Goal: Task Accomplishment & Management: Use online tool/utility

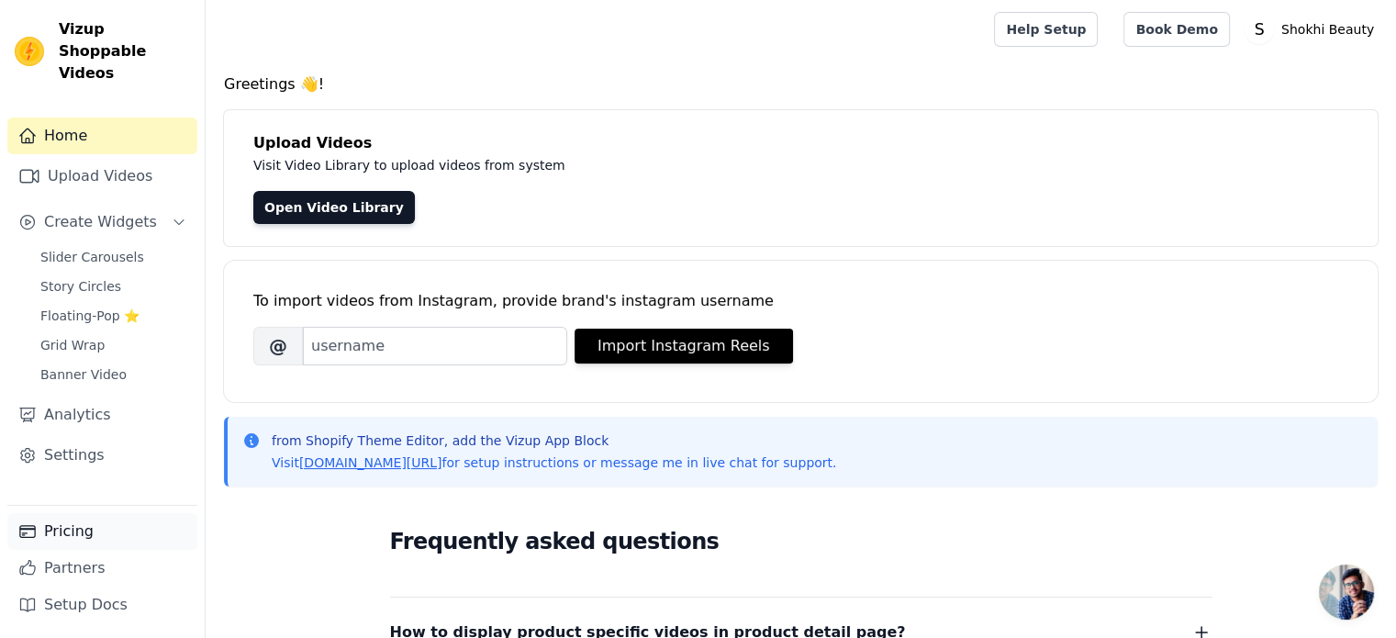
click at [91, 532] on link "Pricing" at bounding box center [102, 531] width 190 height 37
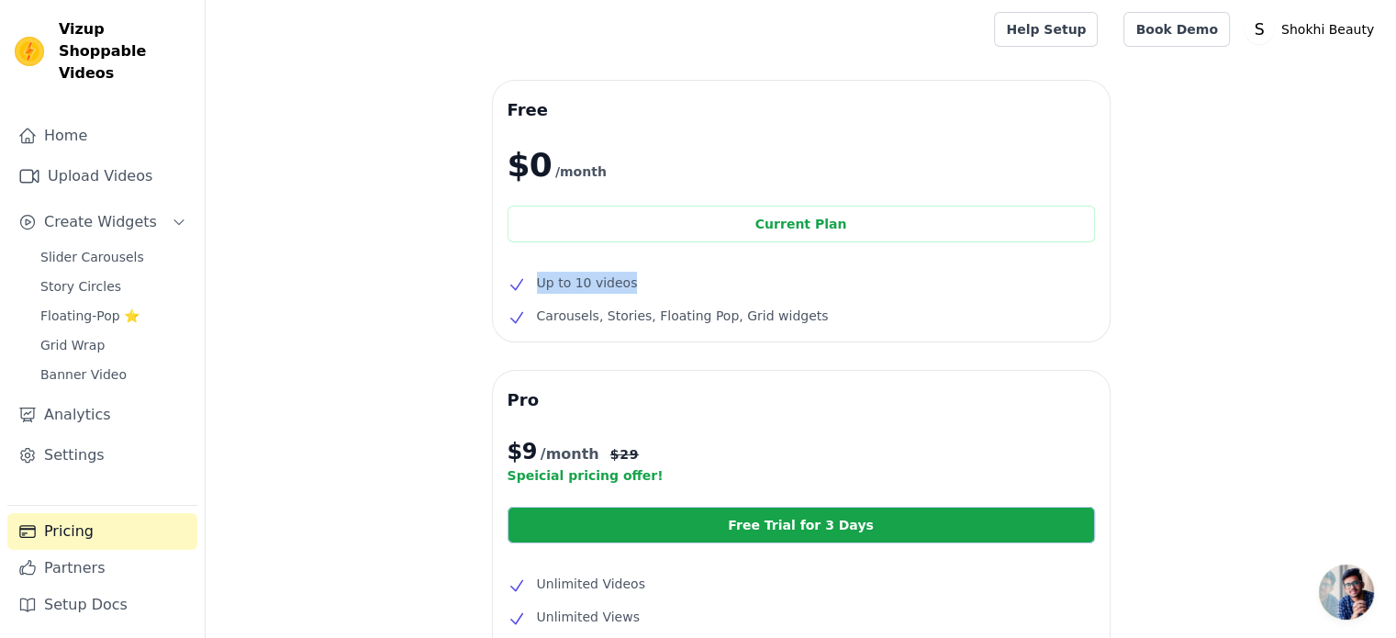
drag, startPoint x: 596, startPoint y: 285, endPoint x: 534, endPoint y: 286, distance: 61.5
click at [534, 286] on li "Up to 10 videos" at bounding box center [802, 283] width 588 height 22
drag, startPoint x: 902, startPoint y: 326, endPoint x: 525, endPoint y: 328, distance: 376.4
click at [525, 327] on li "Carousels, Stories, Floating Pop, Grid widgets" at bounding box center [802, 316] width 588 height 22
drag, startPoint x: 632, startPoint y: 291, endPoint x: 536, endPoint y: 286, distance: 95.6
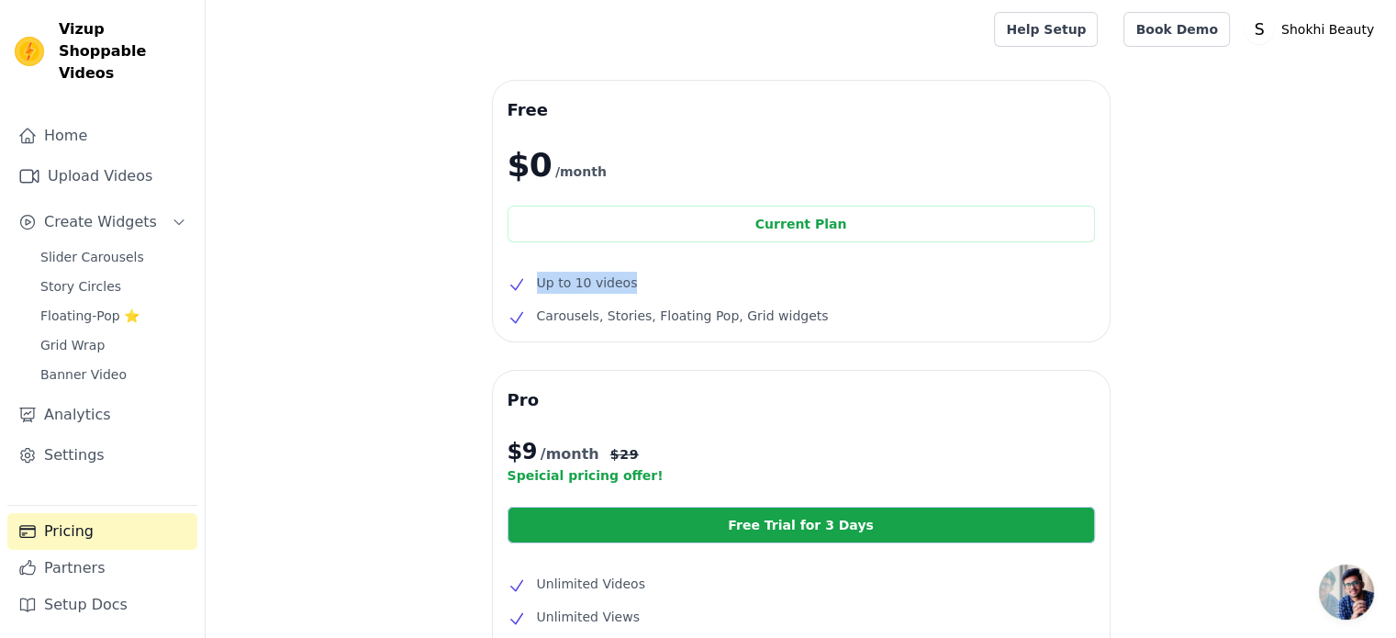
click at [536, 286] on li "Up to 10 videos" at bounding box center [802, 283] width 588 height 22
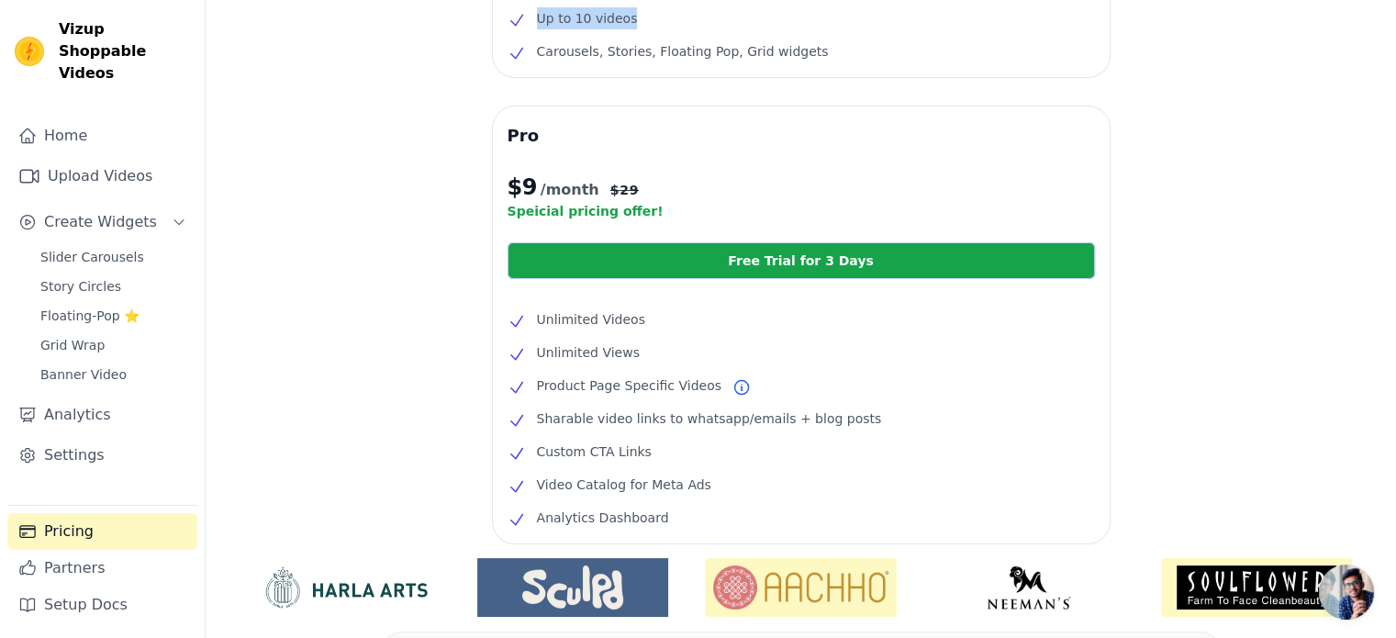
scroll to position [275, 0]
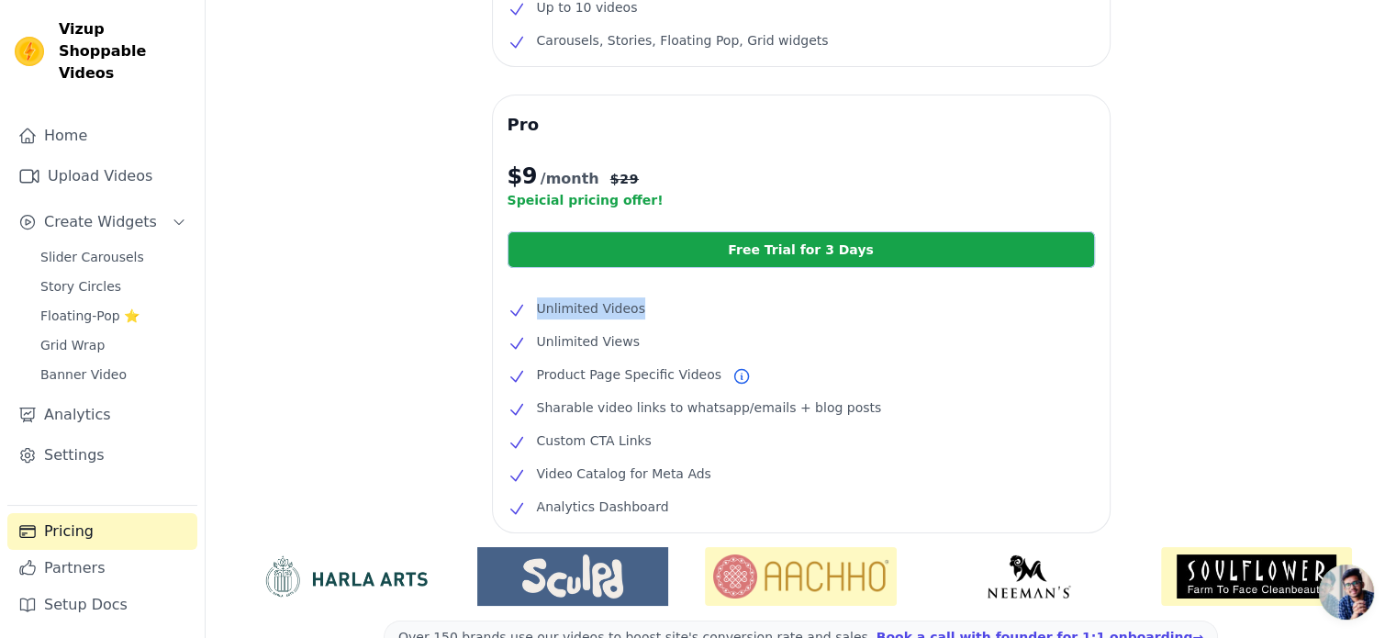
drag, startPoint x: 631, startPoint y: 316, endPoint x: 530, endPoint y: 315, distance: 101.0
click at [530, 315] on li "Unlimited Videos" at bounding box center [802, 308] width 588 height 22
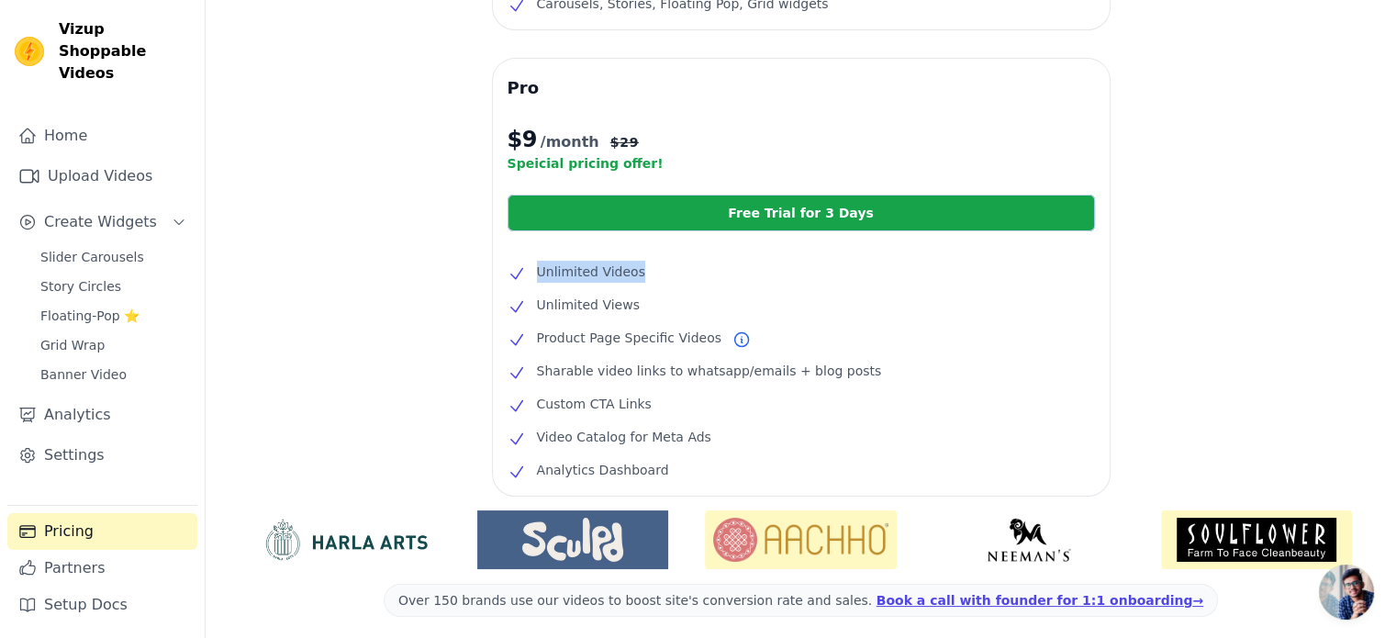
scroll to position [395, 0]
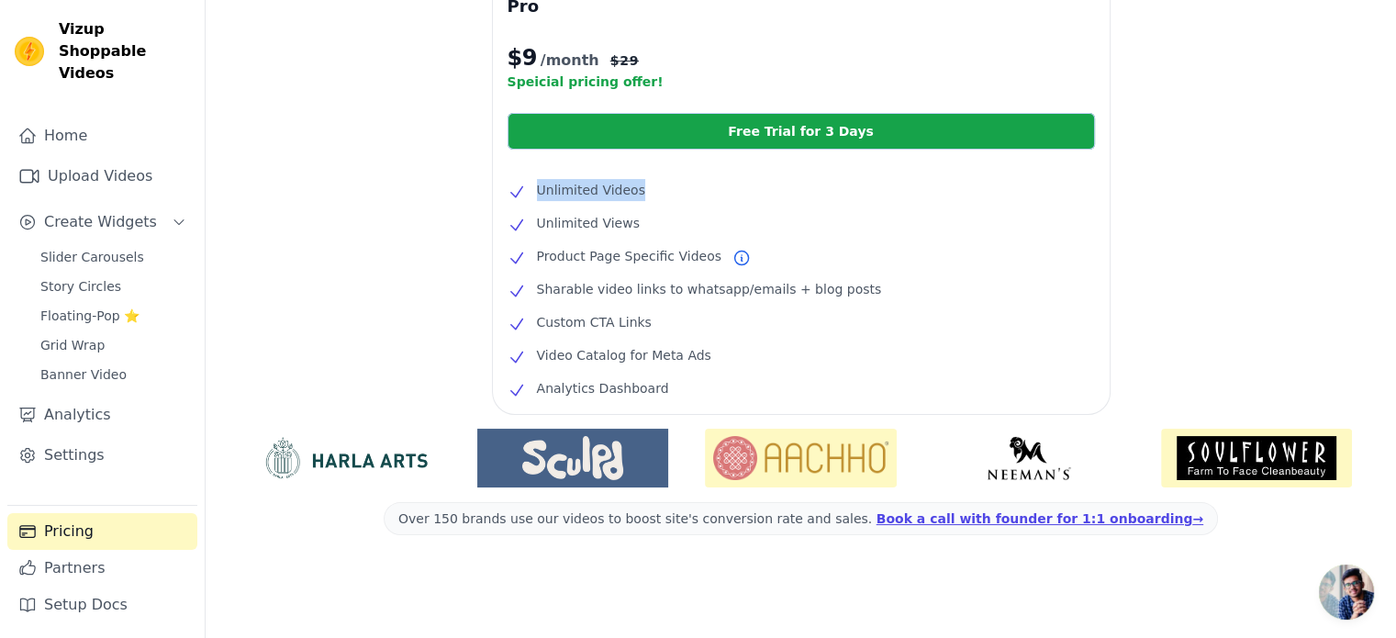
click at [1027, 471] on img at bounding box center [1029, 458] width 191 height 44
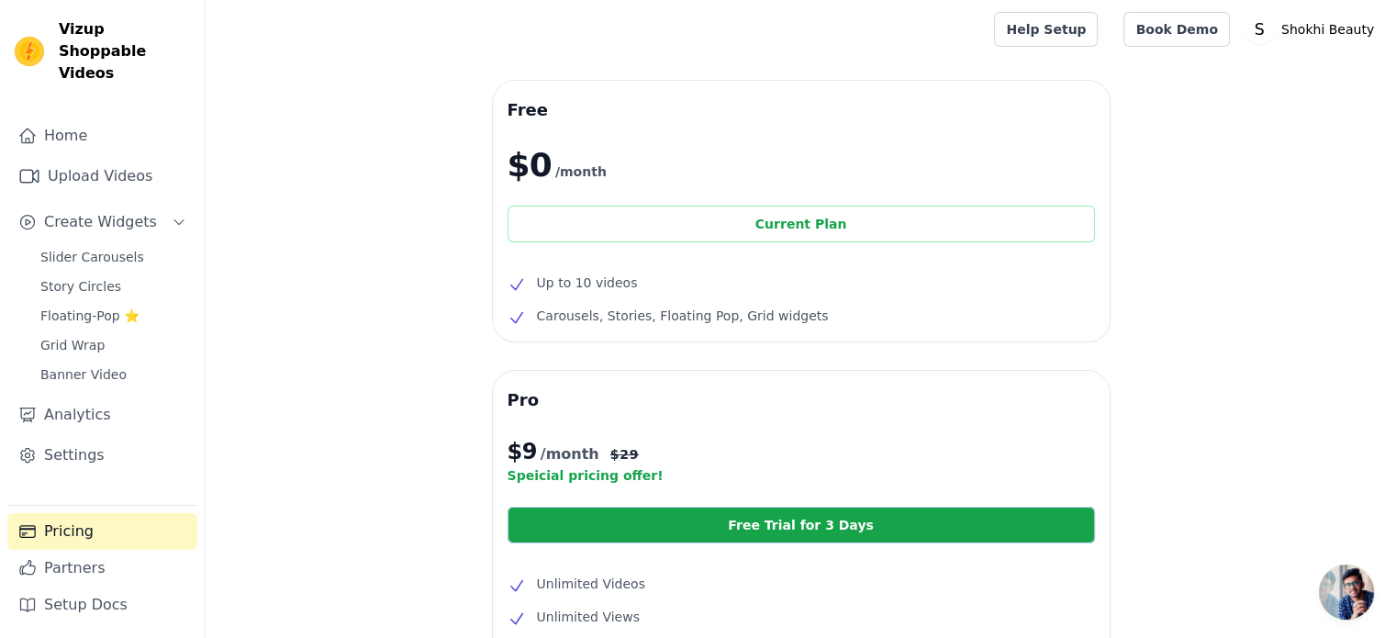
click at [698, 213] on div "Current Plan" at bounding box center [802, 224] width 588 height 37
click at [121, 158] on link "Upload Videos" at bounding box center [102, 176] width 190 height 37
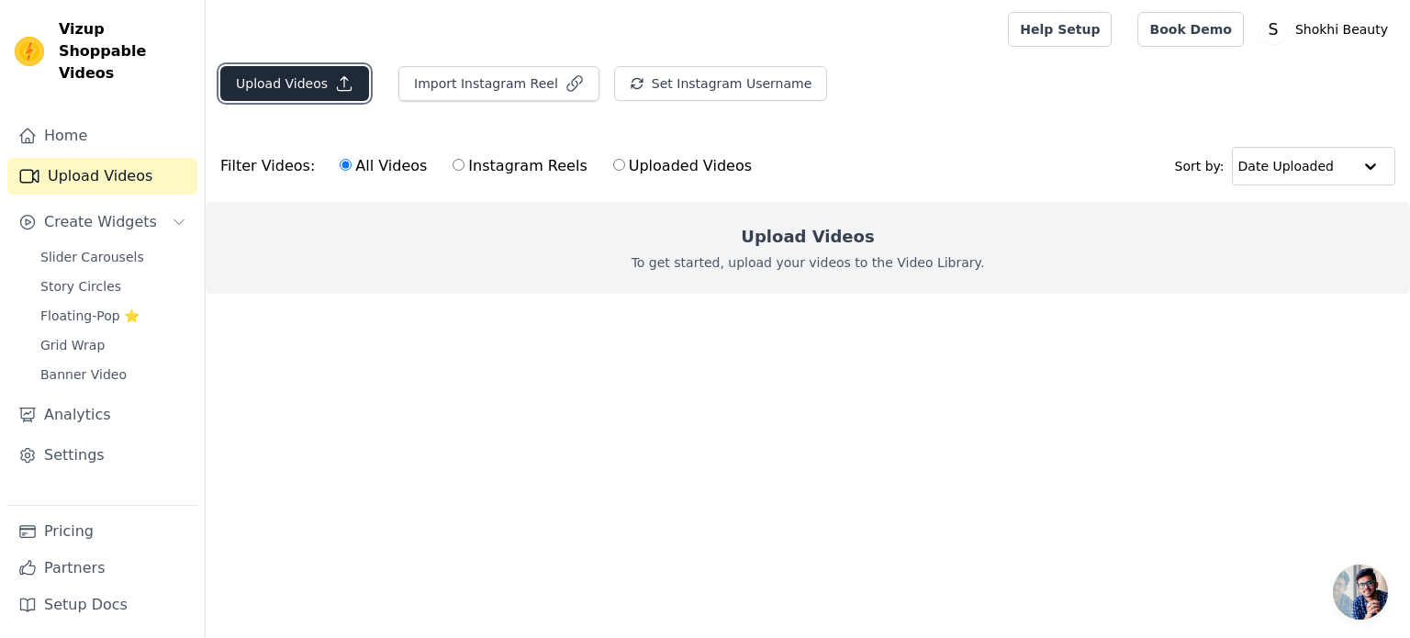
click at [275, 94] on button "Upload Videos" at bounding box center [294, 83] width 149 height 35
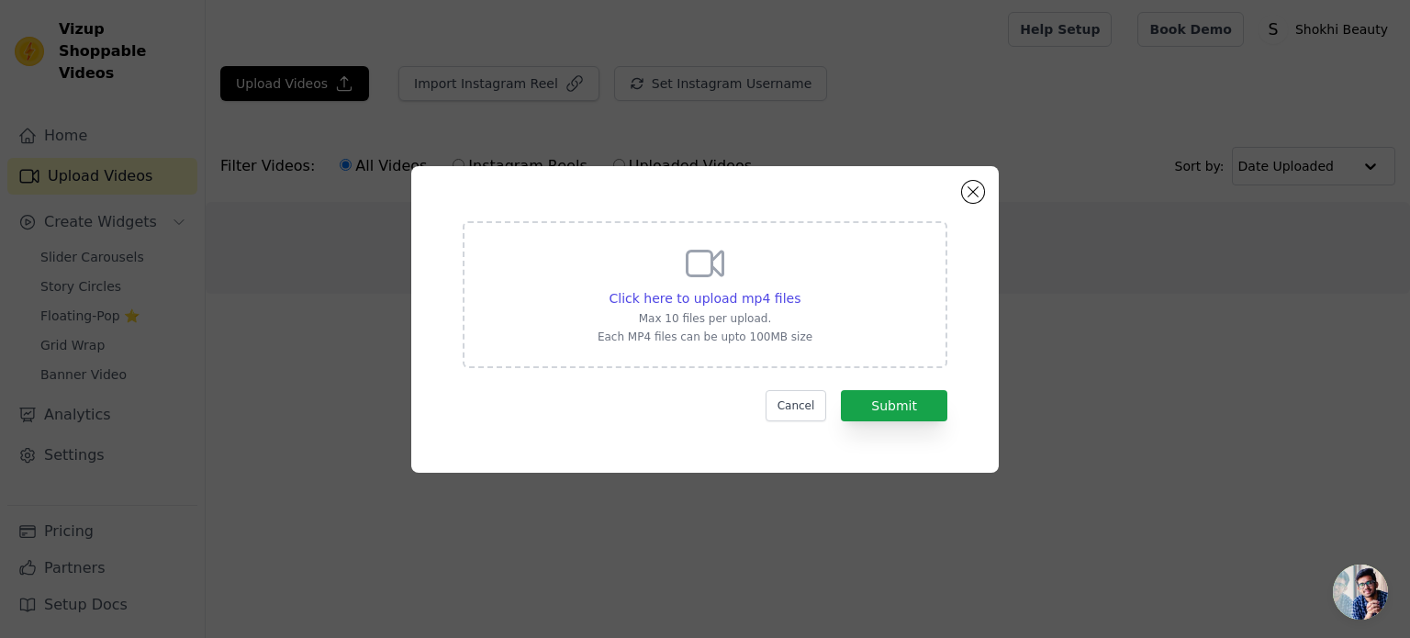
click at [597, 289] on div "Click here to upload mp4 files Max 10 files per upload. Each MP4 files can be u…" at bounding box center [705, 294] width 485 height 147
click at [800, 289] on input "Click here to upload mp4 files Max 10 files per upload. Each MP4 files can be u…" at bounding box center [800, 288] width 1 height 1
type input "C:\fakepath\shokhi.mp4"
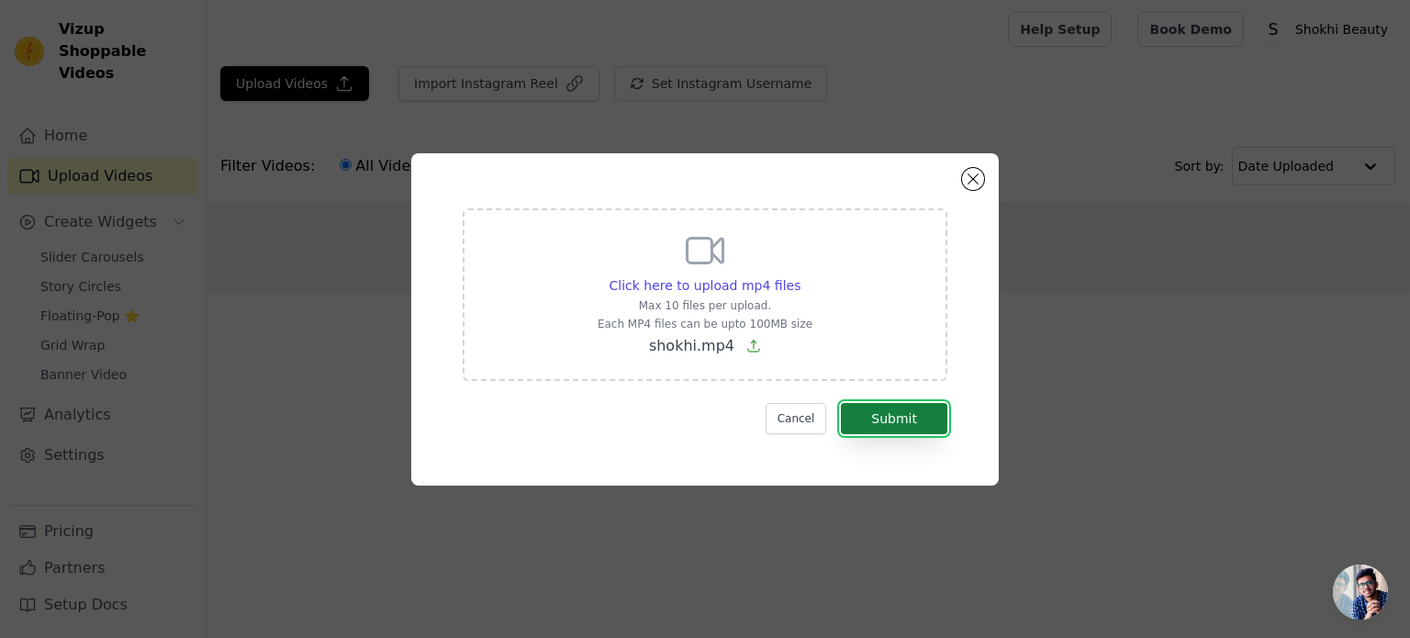
click at [914, 414] on button "Submit" at bounding box center [894, 418] width 107 height 31
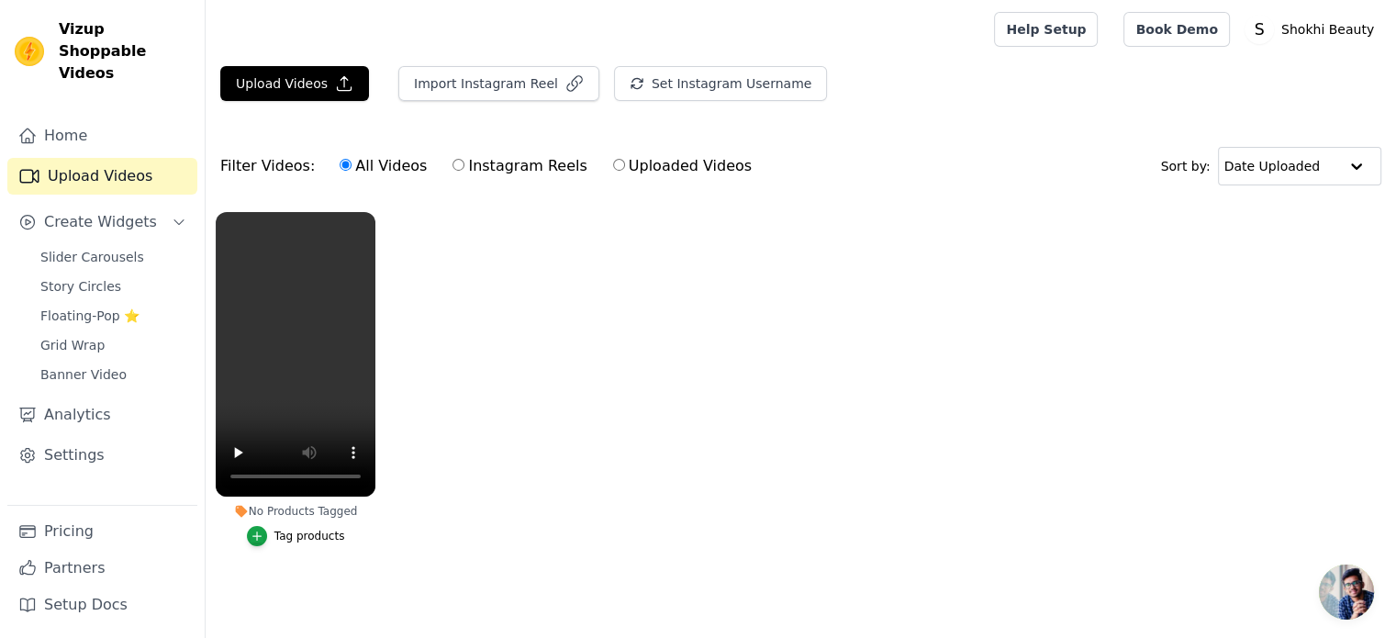
click at [521, 419] on ul "No Products Tagged Tag products" at bounding box center [801, 397] width 1191 height 391
click at [100, 163] on link "Upload Videos" at bounding box center [102, 176] width 190 height 37
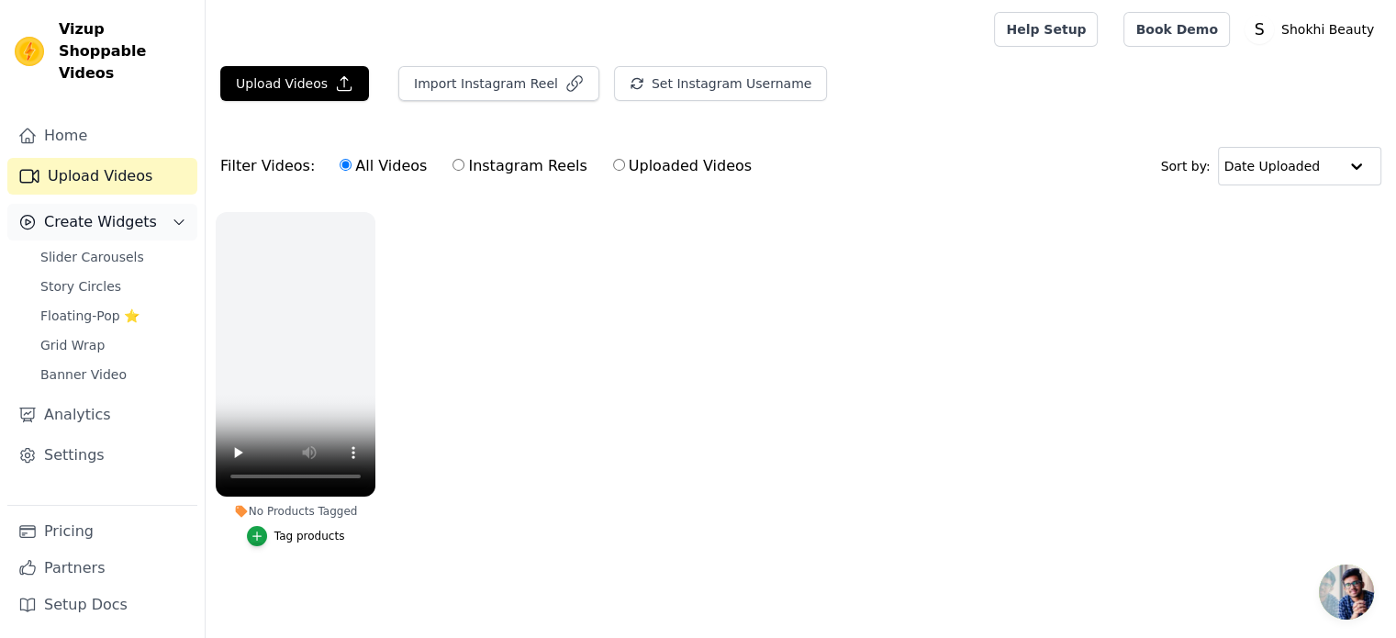
click at [142, 211] on span "Create Widgets" at bounding box center [100, 222] width 113 height 22
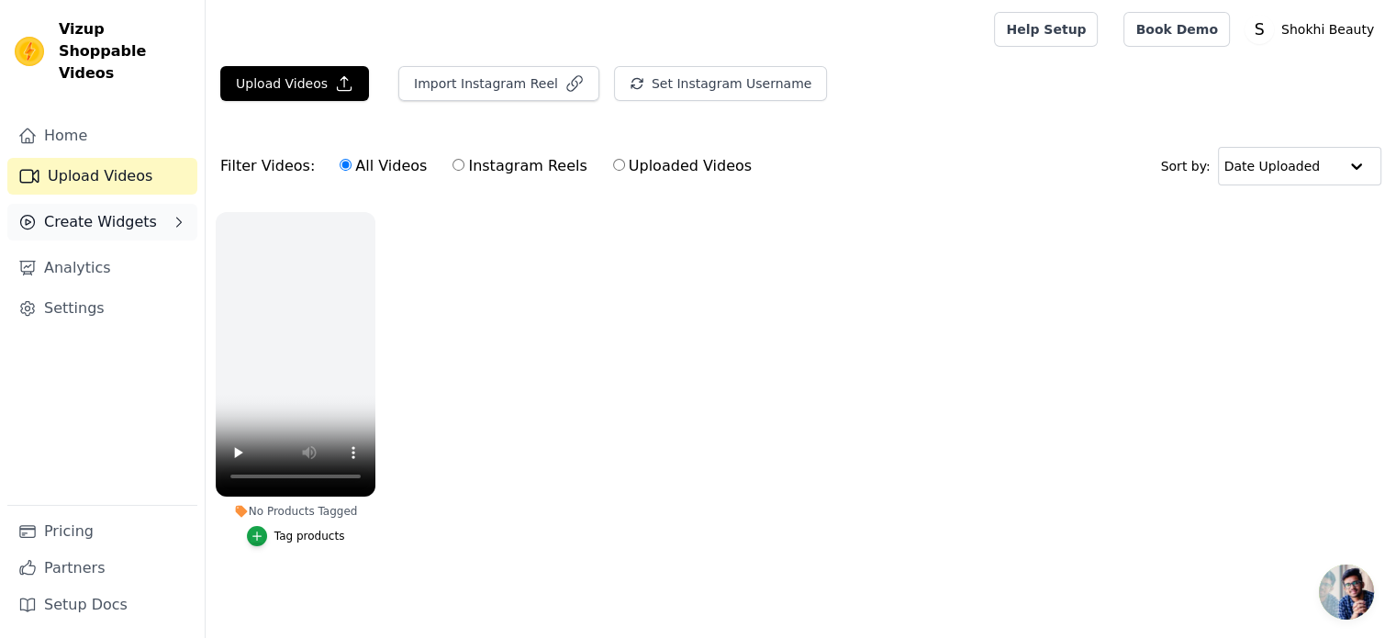
click at [142, 211] on span "Create Widgets" at bounding box center [100, 222] width 113 height 22
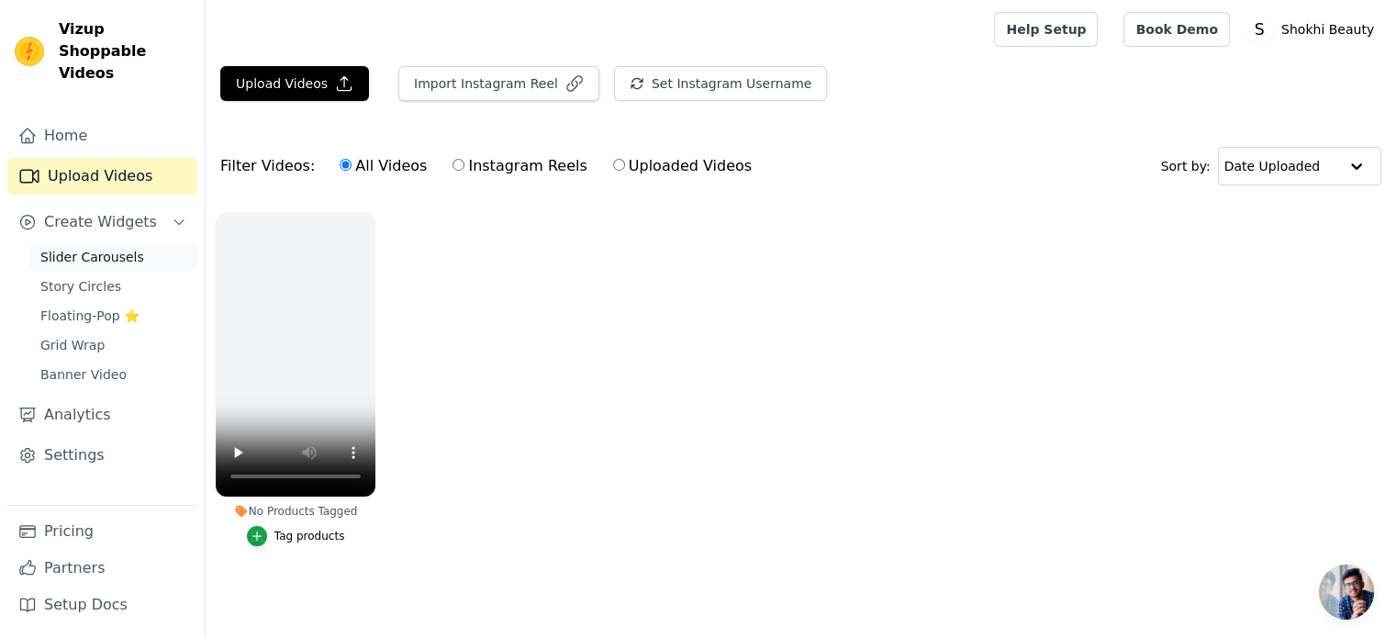
click at [109, 248] on span "Slider Carousels" at bounding box center [92, 257] width 104 height 18
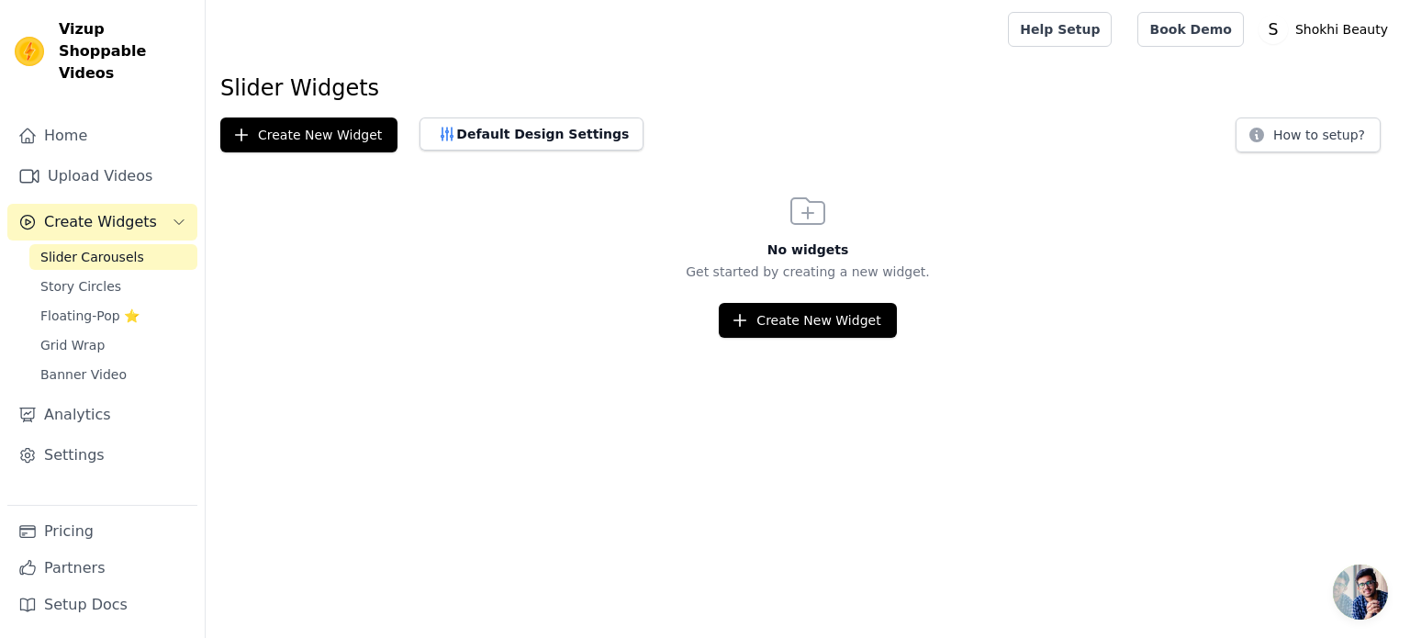
click at [104, 211] on span "Create Widgets" at bounding box center [100, 222] width 113 height 22
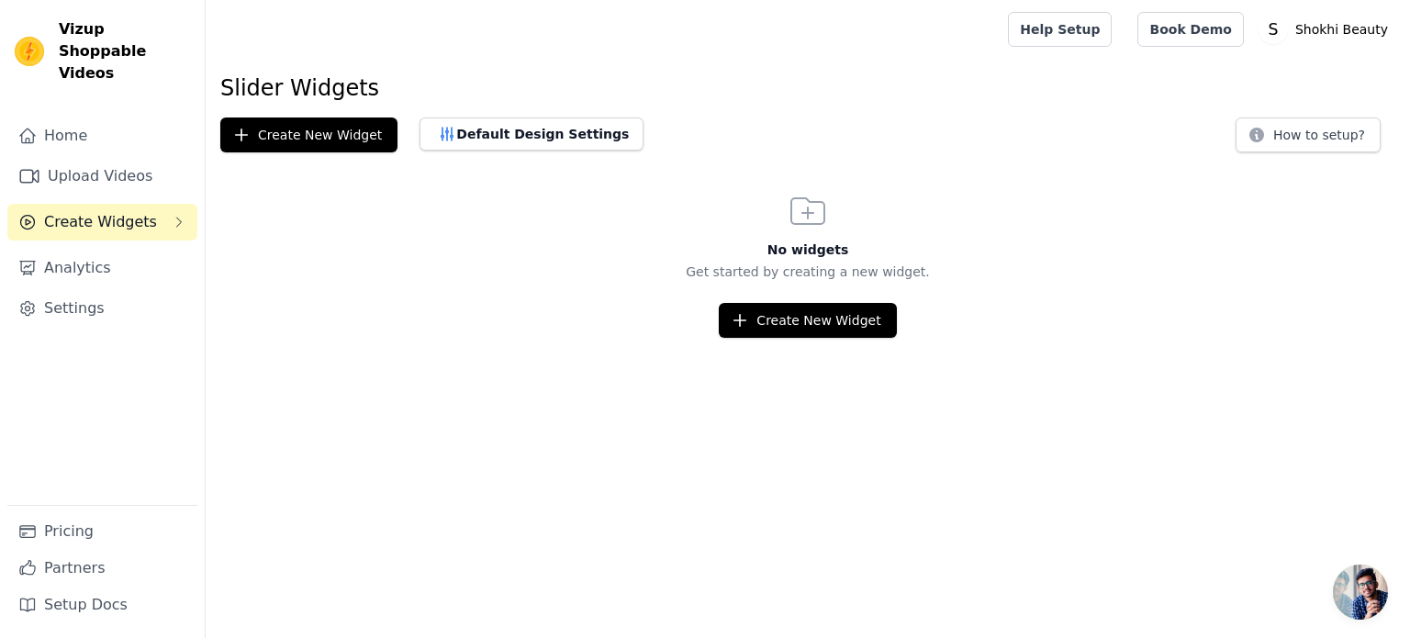
click at [116, 211] on span "Create Widgets" at bounding box center [100, 222] width 113 height 22
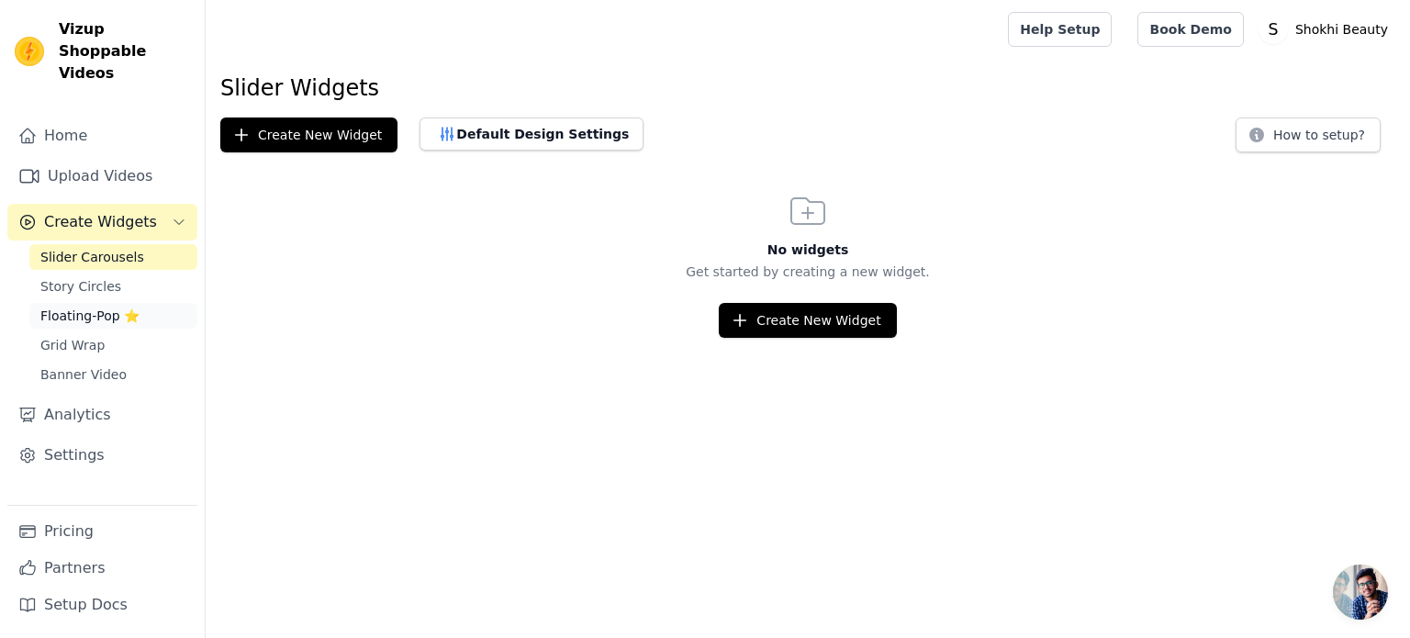
click at [99, 307] on span "Floating-Pop ⭐" at bounding box center [89, 316] width 99 height 18
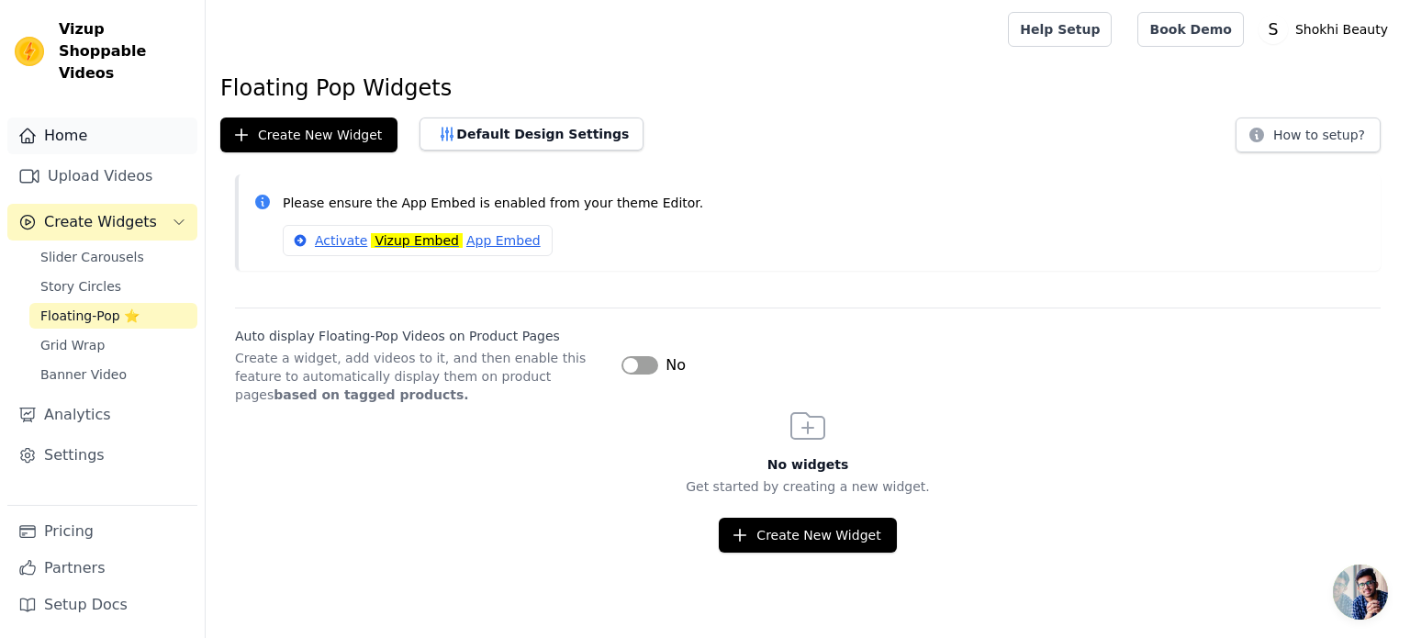
click at [107, 129] on link "Home" at bounding box center [102, 136] width 190 height 37
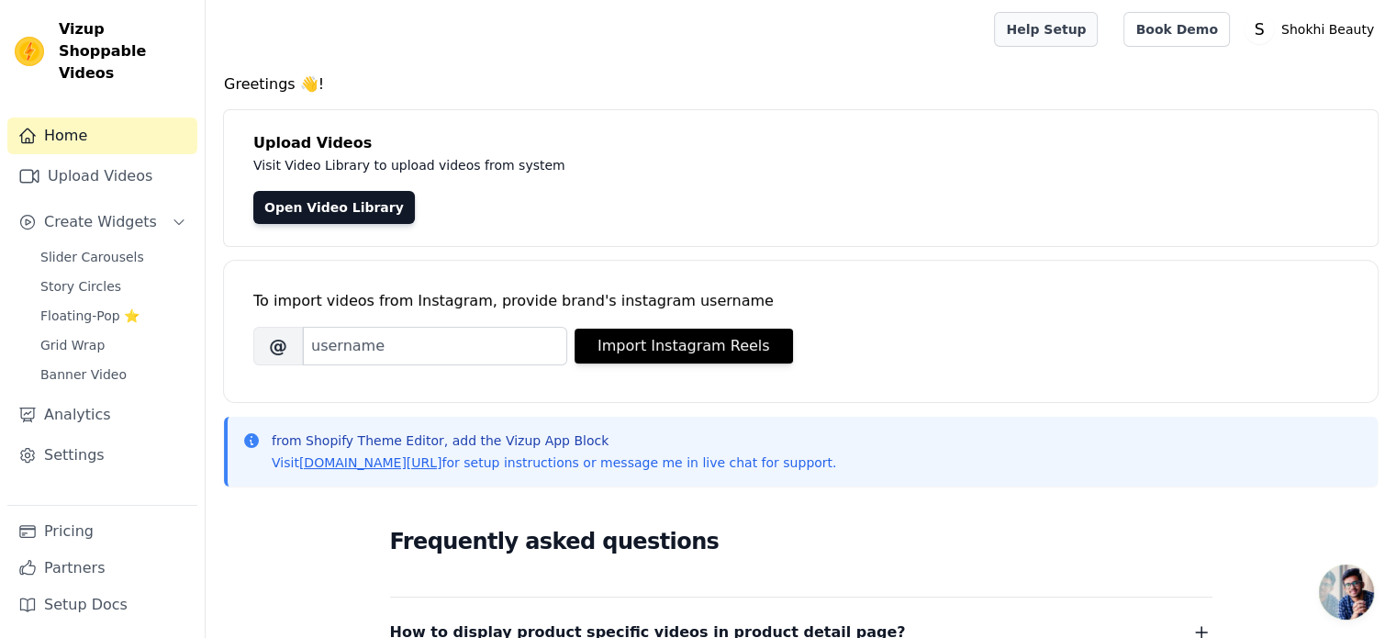
click at [1064, 31] on link "Help Setup" at bounding box center [1046, 29] width 104 height 35
